Goal: Information Seeking & Learning: Learn about a topic

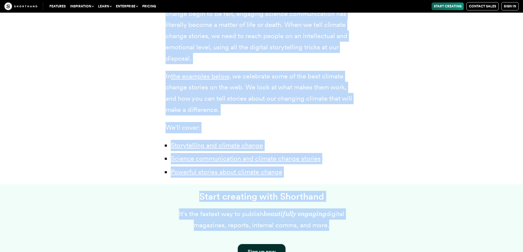
scroll to position [330, 0]
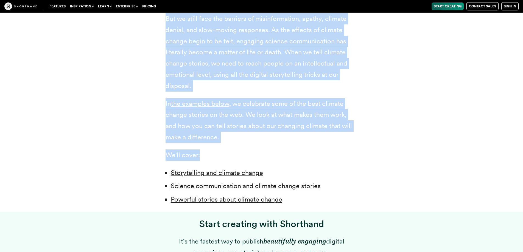
drag, startPoint x: 152, startPoint y: 34, endPoint x: 282, endPoint y: 150, distance: 174.4
click at [282, 150] on div "Climate change: two small words that represent a radical transformation of our …" at bounding box center [262, 18] width 428 height 387
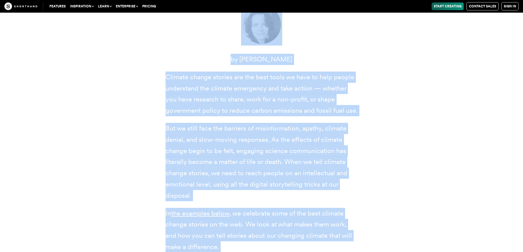
scroll to position [192, 0]
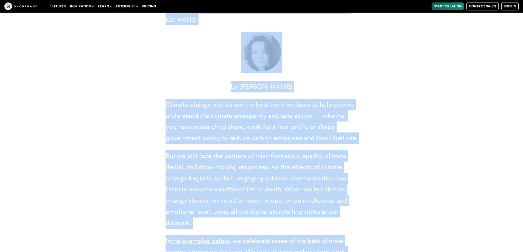
click at [450, 135] on div "Climate change: two small words that represent a radical transformation of our …" at bounding box center [262, 156] width 428 height 387
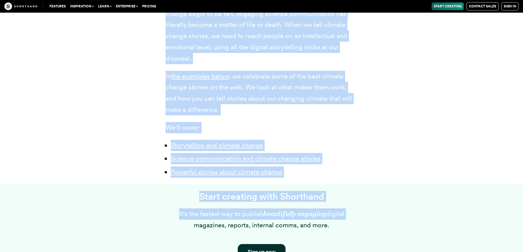
scroll to position [330, 0]
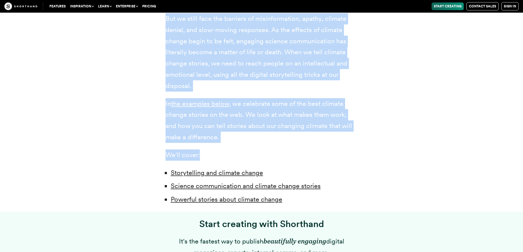
drag, startPoint x: 147, startPoint y: 133, endPoint x: 238, endPoint y: 155, distance: 92.8
click at [238, 155] on div "Climate change: two small words that represent a radical transformation of our …" at bounding box center [262, 18] width 428 height 387
copy div "limate change: two small words that represent a radical transformation of our p…"
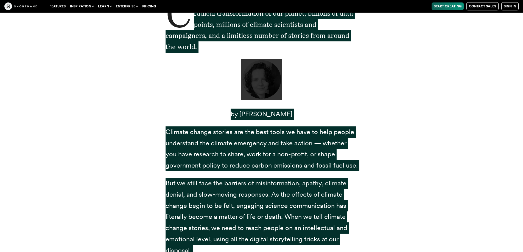
scroll to position [0, 0]
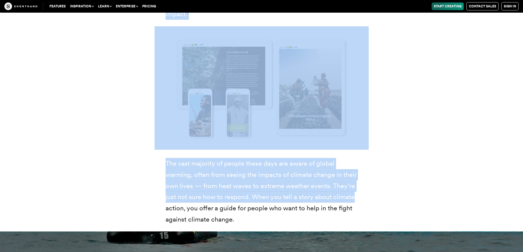
scroll to position [961, 0]
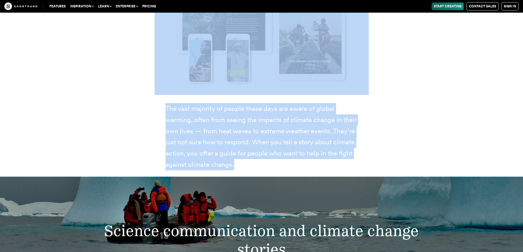
drag, startPoint x: 157, startPoint y: 122, endPoint x: 244, endPoint y: 163, distance: 96.2
copy div "Scientists, policy-makers, and campaigners have already learned that the bare f…"
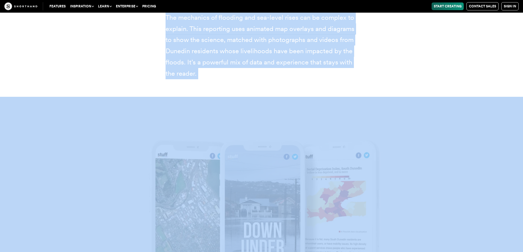
scroll to position [2334, 0]
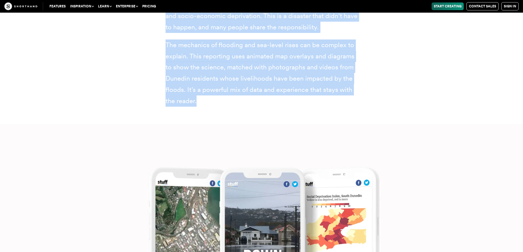
drag, startPoint x: 162, startPoint y: 68, endPoint x: 290, endPoint y: 104, distance: 133.3
copy article "We’ve known about the climate emergency for decades. But it’s taken some time f…"
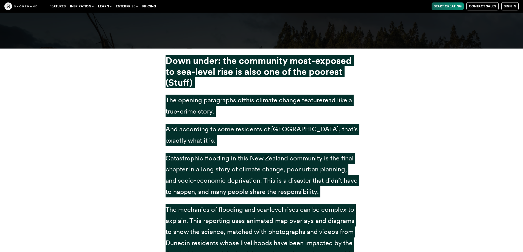
scroll to position [2142, 0]
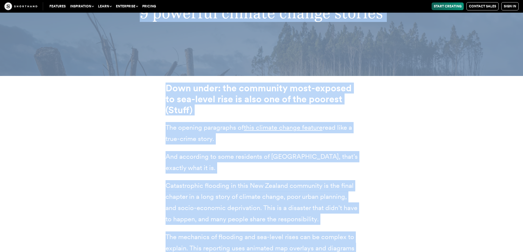
click at [435, 126] on div "Down under: the community most-exposed to sea-level rise is also one of the poo…" at bounding box center [262, 196] width 428 height 241
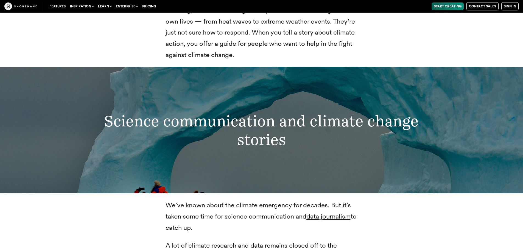
scroll to position [906, 0]
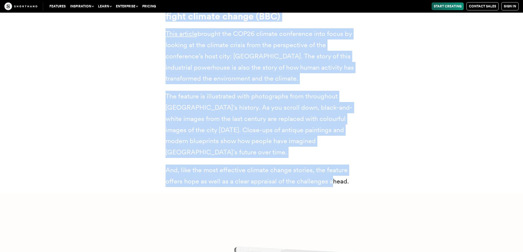
scroll to position [8018, 0]
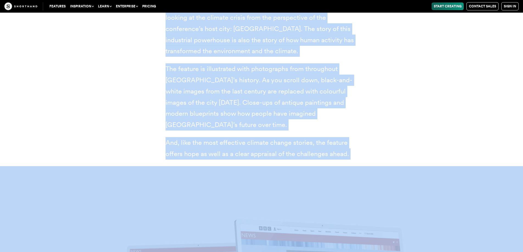
drag, startPoint x: 158, startPoint y: 85, endPoint x: 347, endPoint y: 148, distance: 199.4
copy article "Lore ipsum: dol sitametco adip-elitsed do eiu-tempo inci ut labo etd ma ali eni…"
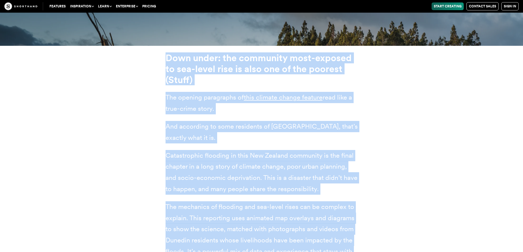
scroll to position [2284, 0]
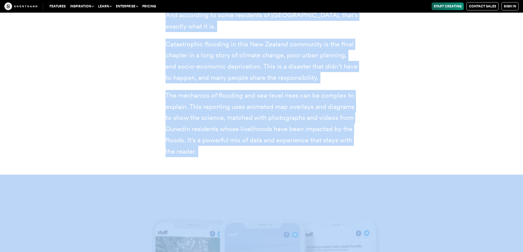
click at [432, 86] on div "Down under: the community most-exposed to sea-level rise is also one of the poo…" at bounding box center [262, 54] width 428 height 241
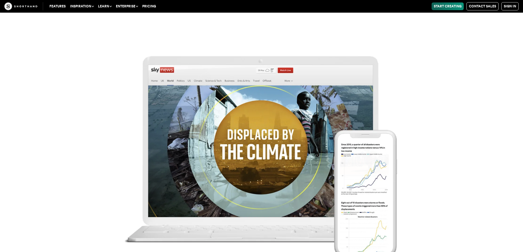
scroll to position [3162, 0]
